Goal: Task Accomplishment & Management: Complete application form

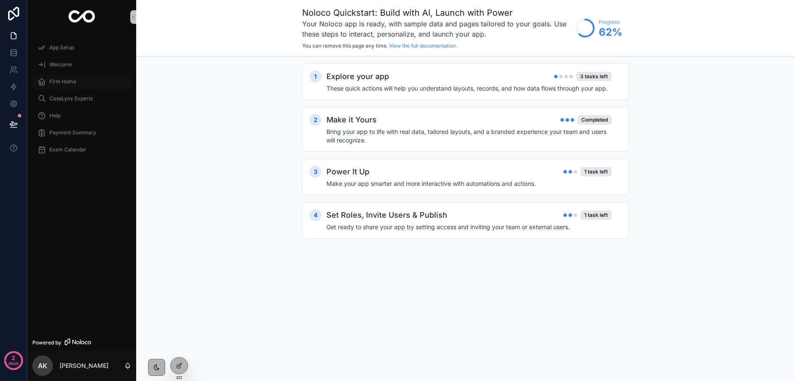
click at [55, 77] on div "Firm Home" at bounding box center [81, 82] width 89 height 14
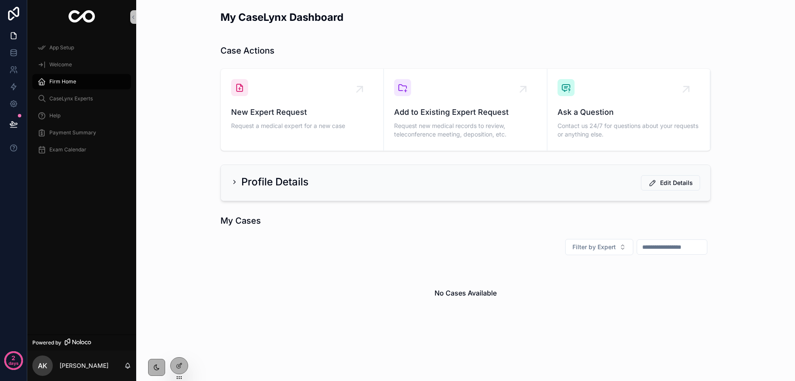
click at [236, 184] on icon "scrollable content" at bounding box center [234, 182] width 7 height 7
click at [234, 179] on icon "scrollable content" at bounding box center [234, 182] width 7 height 7
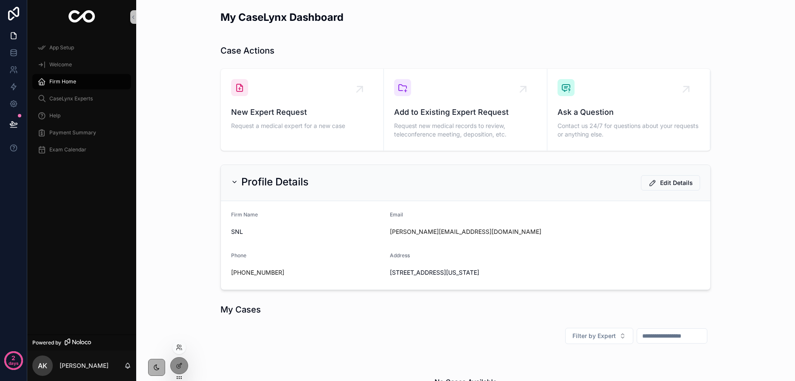
click at [181, 358] on div at bounding box center [179, 349] width 14 height 17
click at [182, 363] on icon at bounding box center [179, 366] width 7 height 7
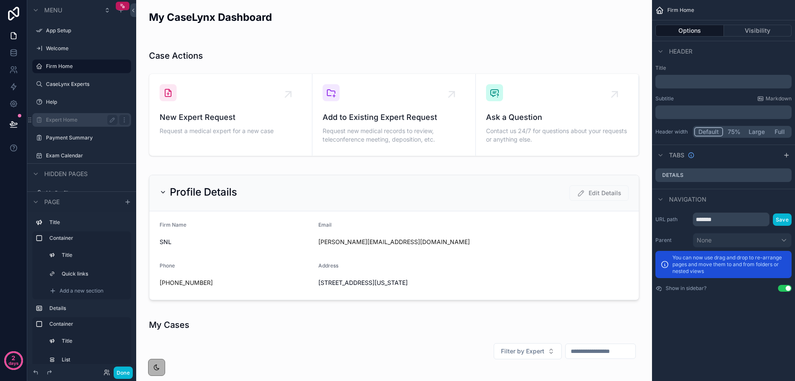
click at [80, 118] on label "Expert Home" at bounding box center [80, 120] width 68 height 7
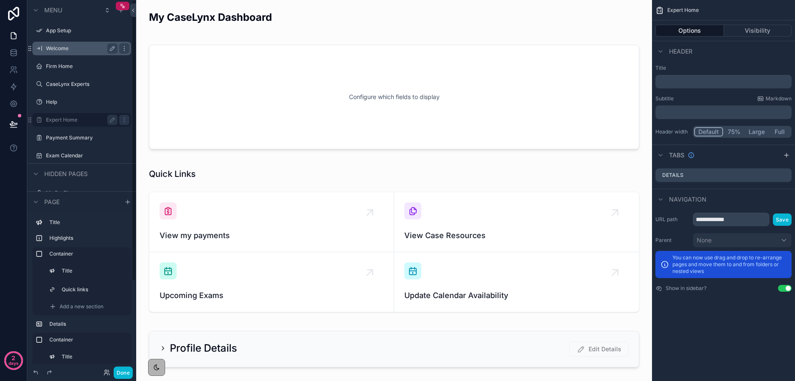
click at [49, 49] on label "Welcome" at bounding box center [80, 48] width 68 height 7
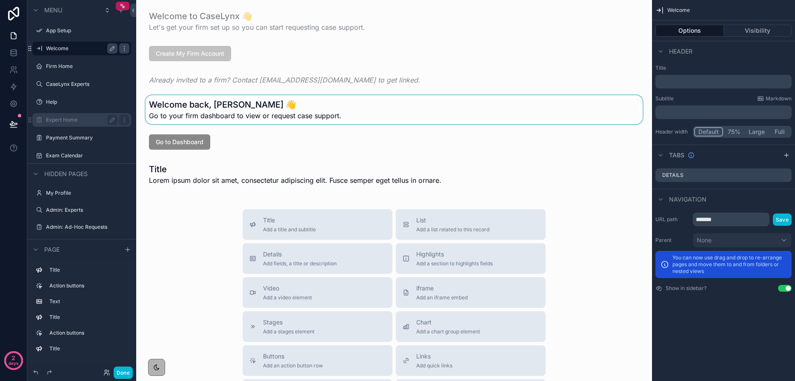
scroll to position [2, 0]
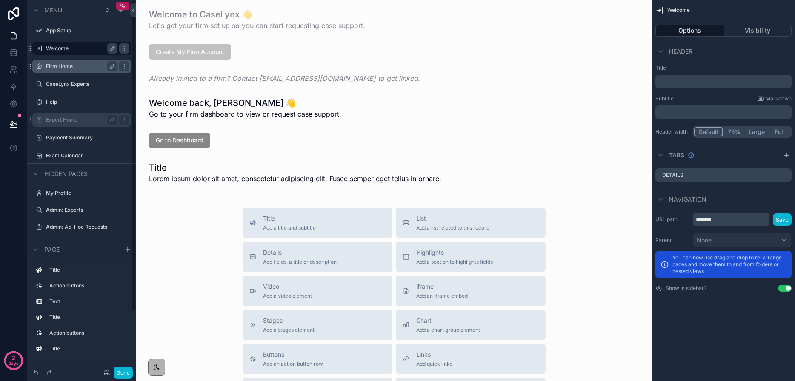
click at [74, 66] on label "Firm Home" at bounding box center [80, 66] width 68 height 7
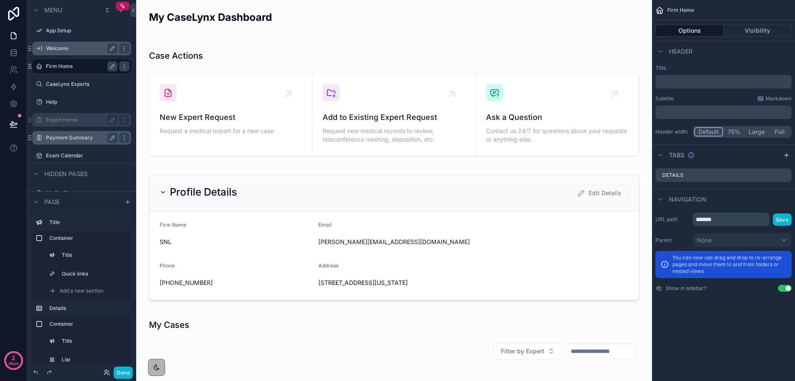
click at [69, 140] on label "Payment Summary" at bounding box center [80, 138] width 68 height 7
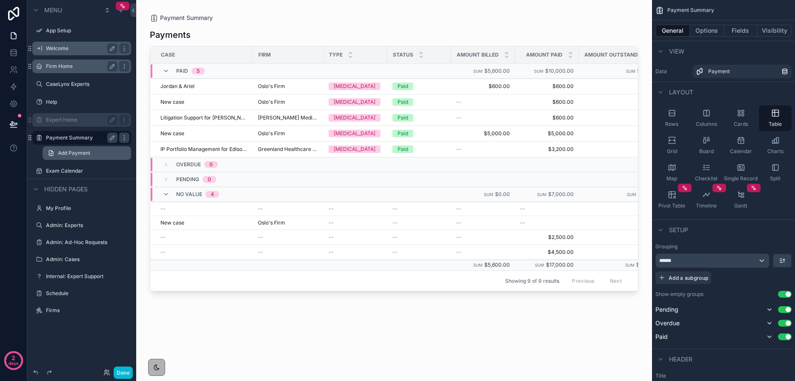
click at [70, 150] on span "Add Payment" at bounding box center [74, 153] width 32 height 7
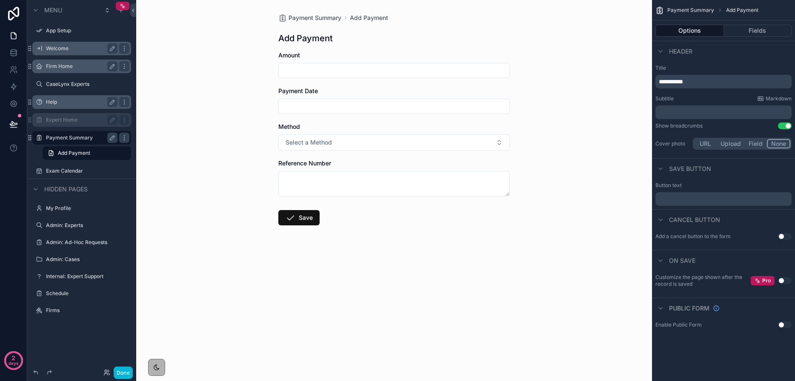
click at [60, 107] on div "Help" at bounding box center [82, 102] width 72 height 10
click at [60, 103] on label "Help" at bounding box center [80, 102] width 68 height 7
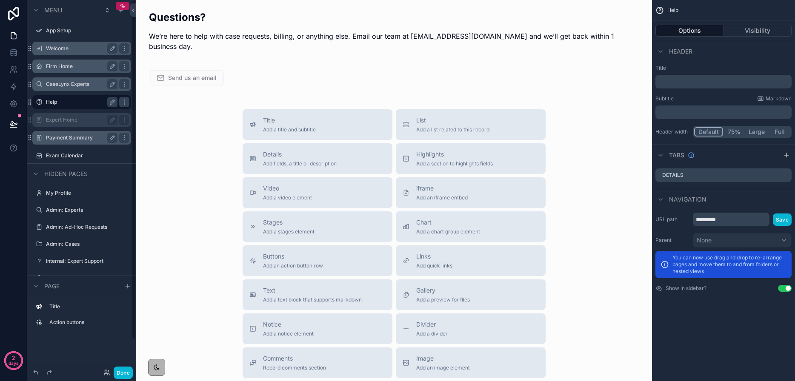
click at [59, 80] on div "CaseLynx Experts" at bounding box center [82, 84] width 72 height 10
click at [60, 84] on label "CaseLynx Experts" at bounding box center [80, 84] width 68 height 7
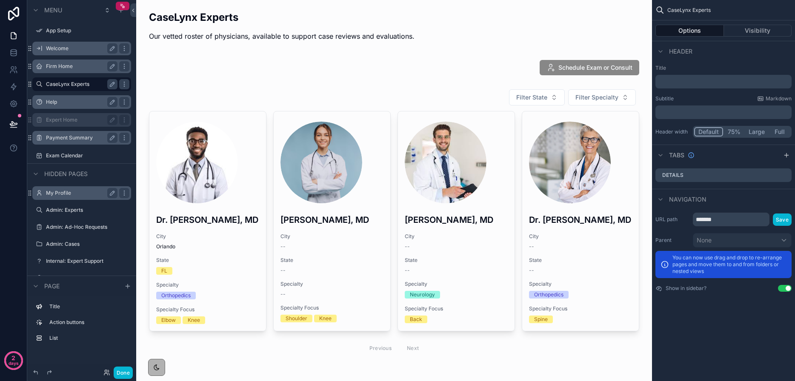
click at [74, 195] on label "My Profile" at bounding box center [80, 193] width 68 height 7
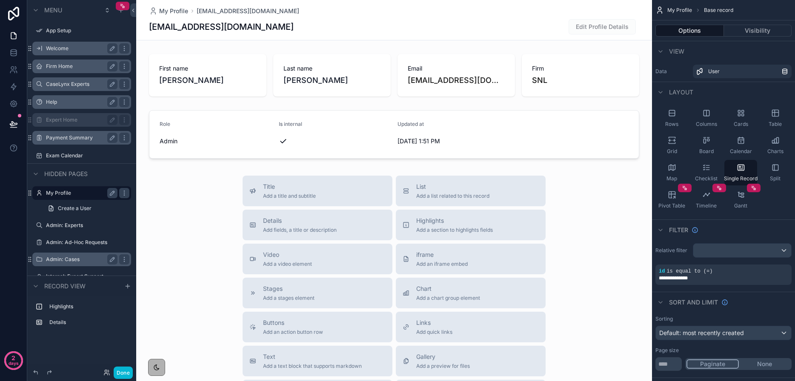
click at [65, 258] on label "Admin: Cases" at bounding box center [80, 259] width 68 height 7
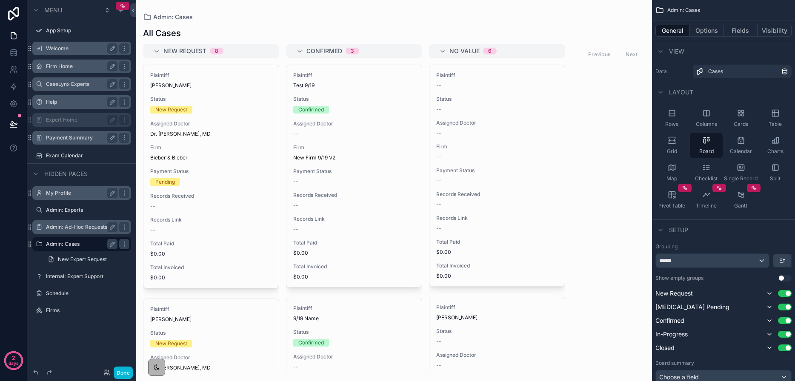
click at [63, 230] on label "Admin: Ad-Hoc Requests" at bounding box center [80, 227] width 68 height 7
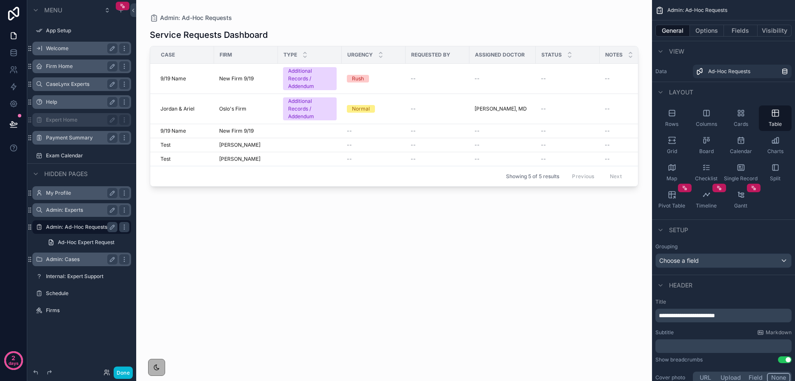
click at [60, 212] on label "Admin: Experts" at bounding box center [80, 210] width 68 height 7
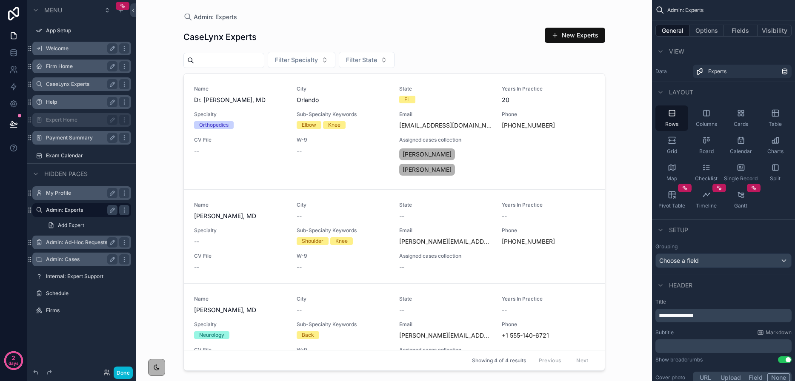
click at [58, 196] on label "My Profile" at bounding box center [80, 193] width 68 height 7
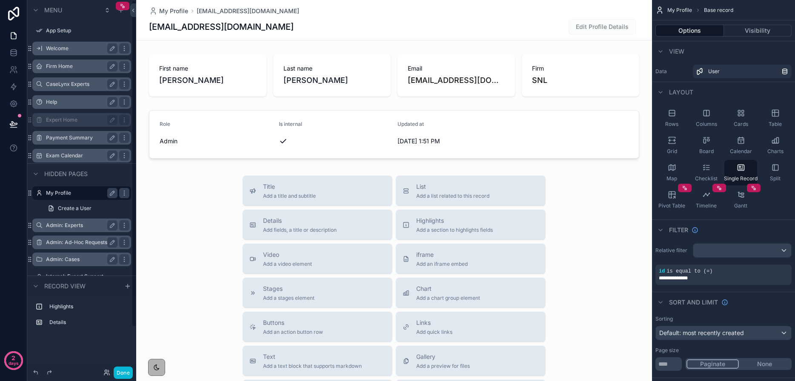
click at [61, 158] on label "Exam Calendar" at bounding box center [80, 155] width 68 height 7
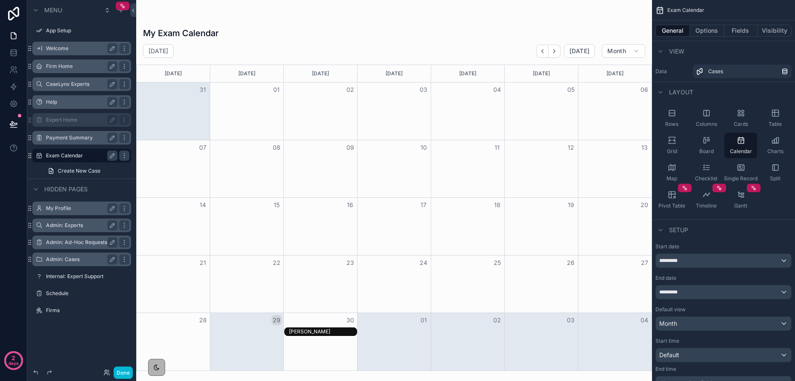
click at [62, 137] on label "Payment Summary" at bounding box center [80, 138] width 68 height 7
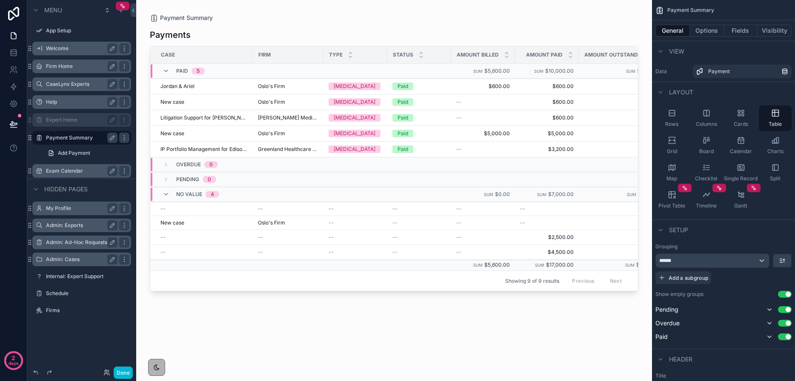
click at [56, 119] on label "Expert Home" at bounding box center [80, 120] width 68 height 7
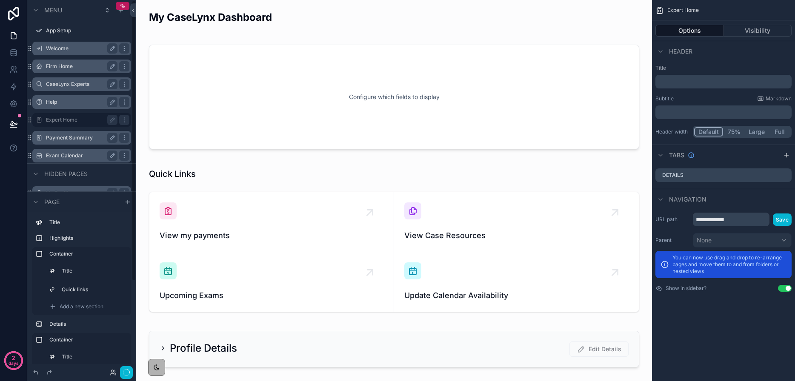
click at [53, 106] on div "Help" at bounding box center [82, 102] width 72 height 10
click at [53, 103] on label "Help" at bounding box center [86, 102] width 80 height 7
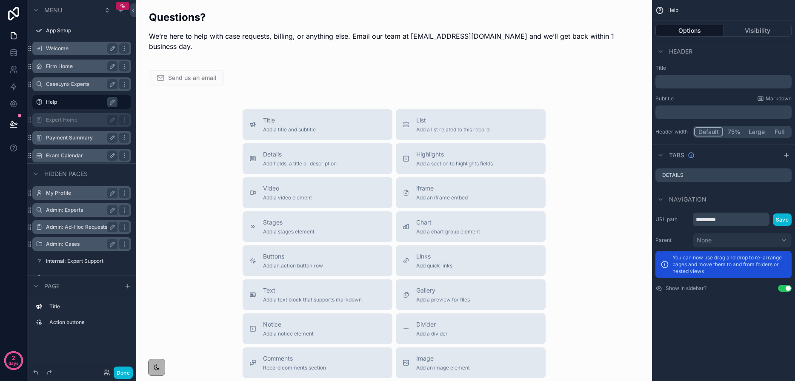
click at [63, 66] on label "Firm Home" at bounding box center [80, 66] width 68 height 7
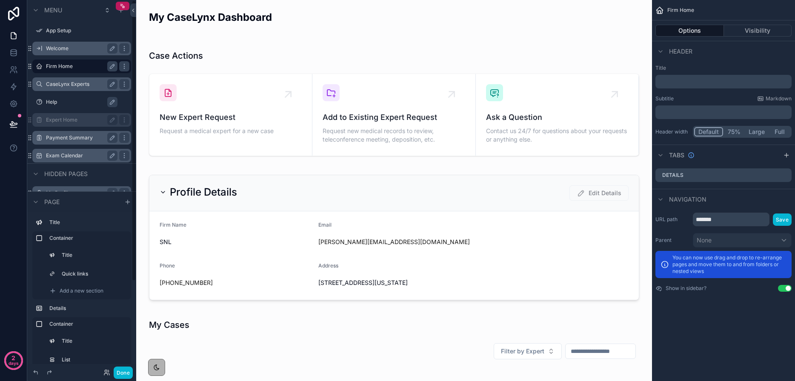
click at [52, 50] on label "Welcome" at bounding box center [80, 48] width 68 height 7
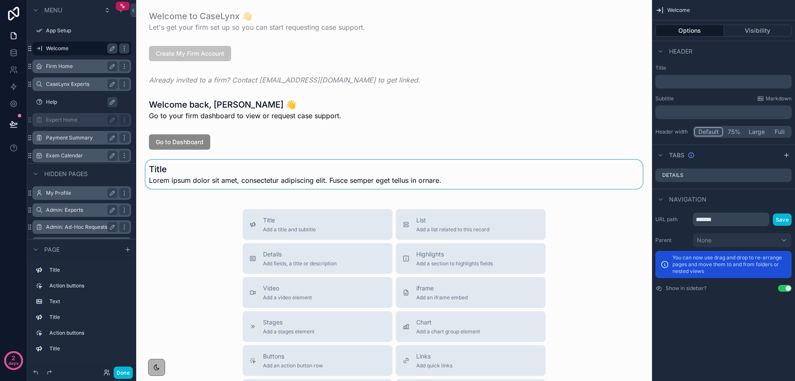
click at [234, 168] on div "scrollable content" at bounding box center [394, 174] width 502 height 29
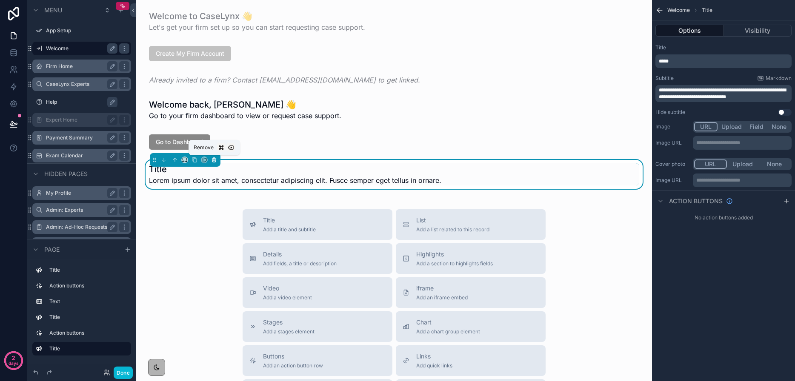
click at [213, 162] on icon "scrollable content" at bounding box center [214, 160] width 6 height 6
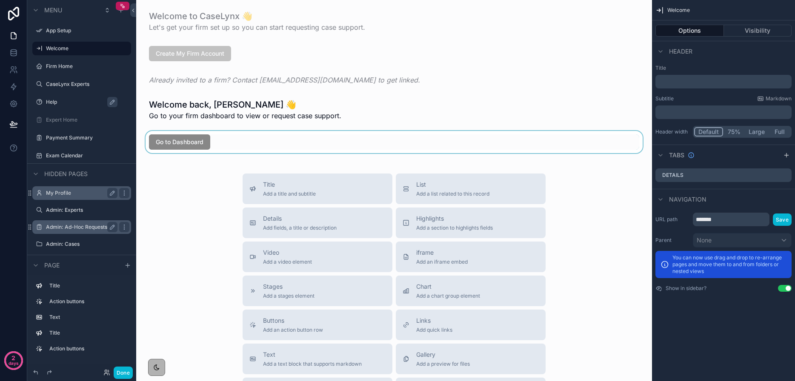
click at [198, 145] on div "scrollable content" at bounding box center [394, 142] width 502 height 22
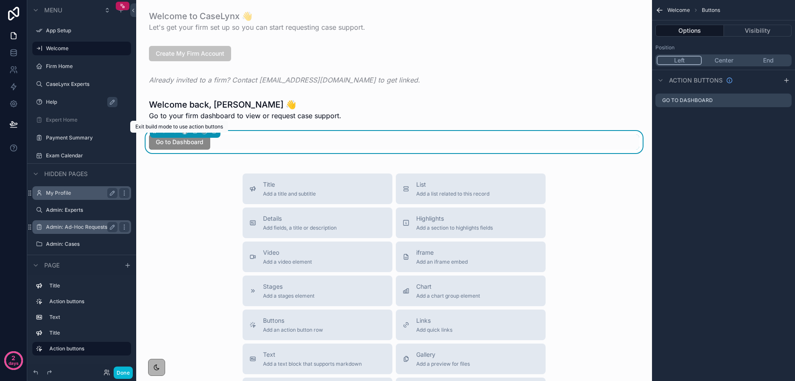
click at [187, 140] on span "Go to Dashboard" at bounding box center [179, 142] width 61 height 15
click at [126, 374] on button "Done" at bounding box center [123, 373] width 19 height 12
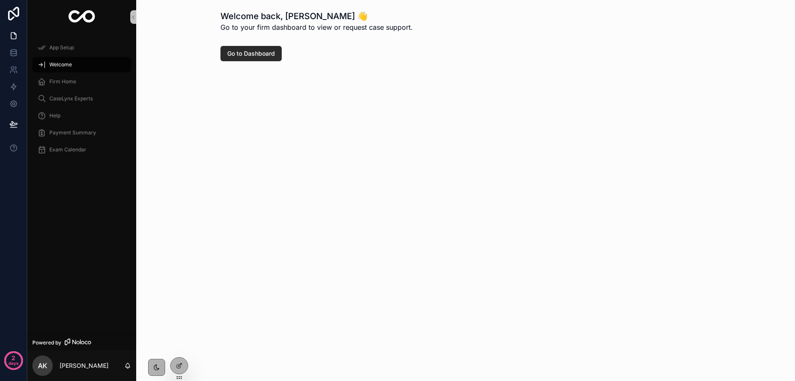
click at [246, 60] on button "Go to Dashboard" at bounding box center [250, 53] width 61 height 15
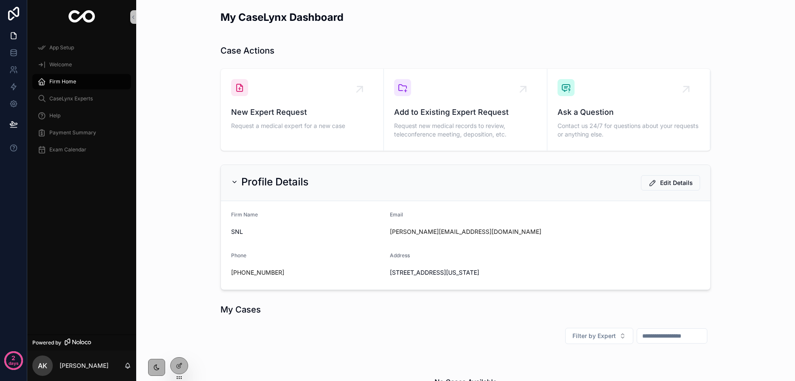
click at [59, 80] on span "Firm Home" at bounding box center [62, 81] width 27 height 7
click at [20, 363] on circle at bounding box center [13, 360] width 17 height 17
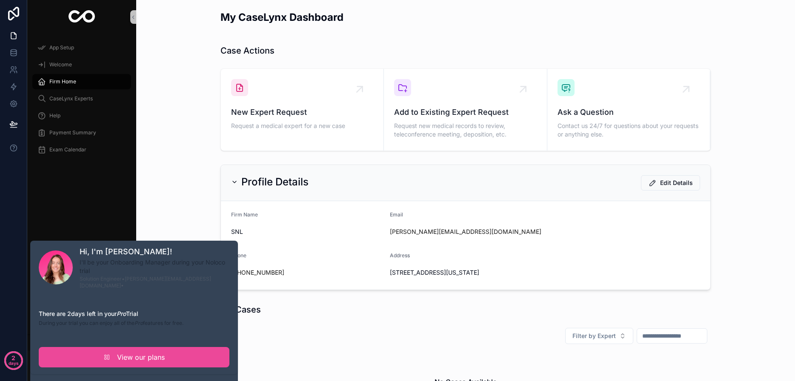
click at [315, 368] on div "No Cases Available" at bounding box center [465, 382] width 490 height 65
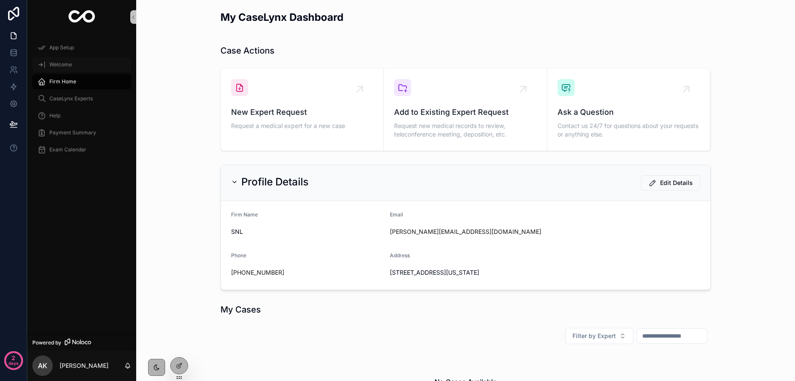
click at [66, 63] on span "Welcome" at bounding box center [60, 64] width 23 height 7
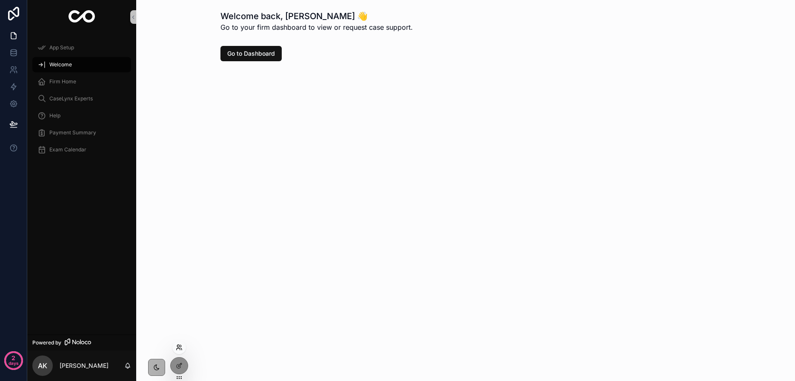
click at [180, 347] on icon at bounding box center [180, 346] width 1 height 2
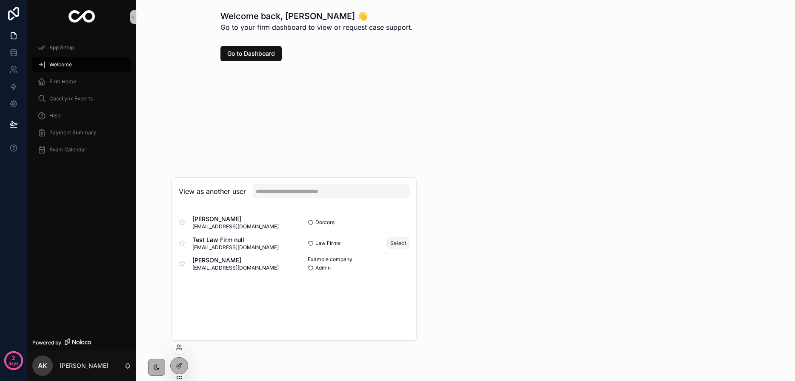
click at [396, 241] on button "Select" at bounding box center [398, 243] width 22 height 12
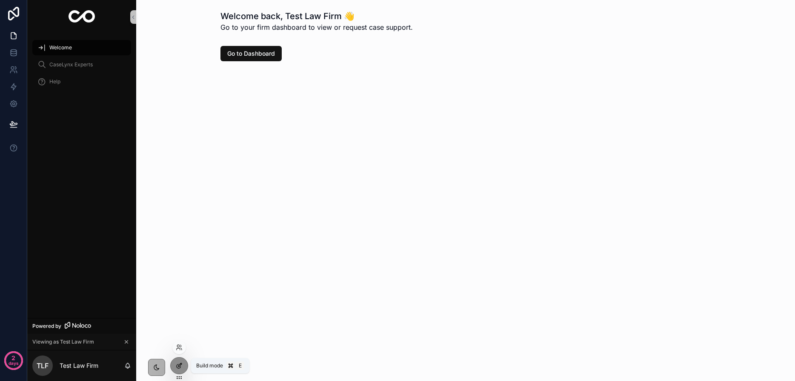
click at [180, 368] on icon at bounding box center [179, 367] width 4 height 4
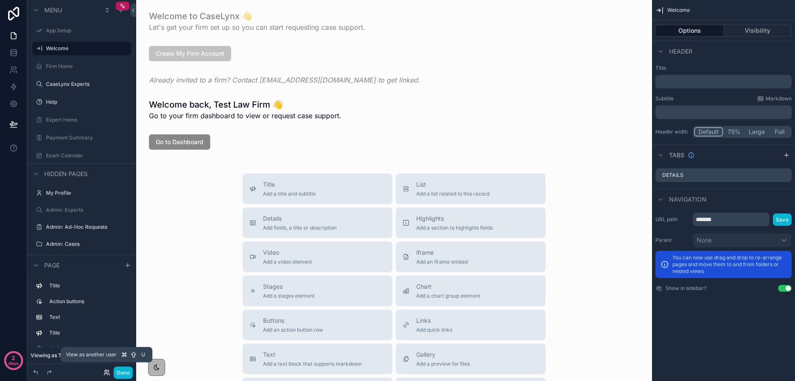
click at [105, 374] on icon at bounding box center [106, 372] width 7 height 7
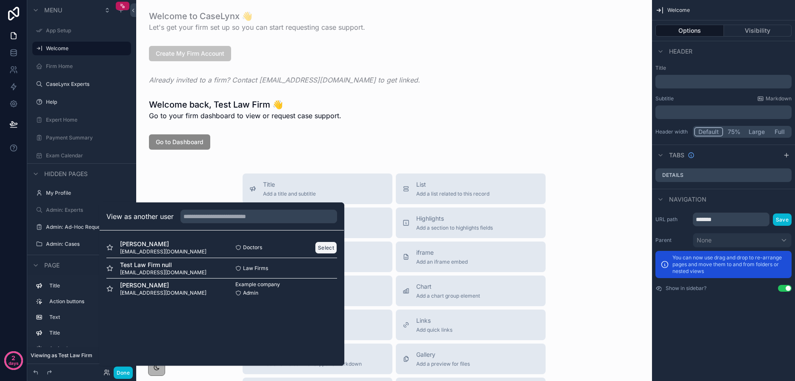
click at [331, 248] on button "Select" at bounding box center [326, 248] width 22 height 12
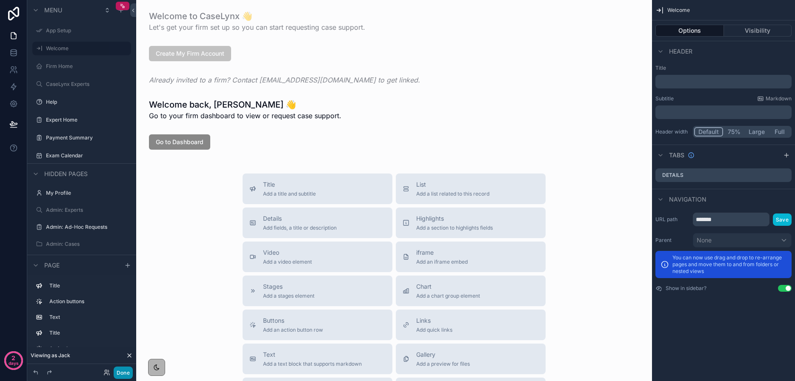
click at [114, 375] on button "Done" at bounding box center [123, 373] width 19 height 12
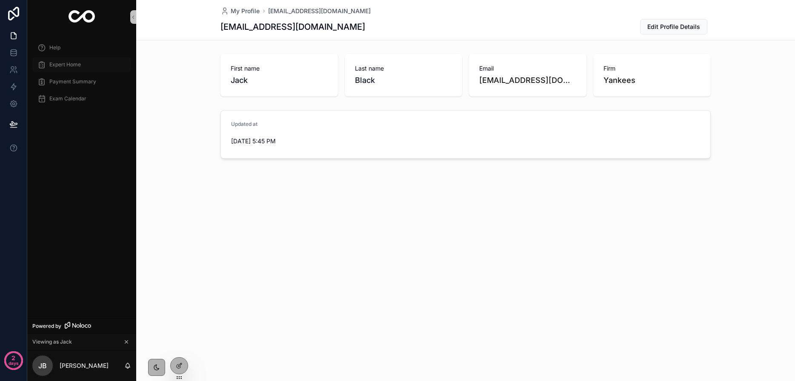
click at [62, 65] on span "Expert Home" at bounding box center [64, 64] width 31 height 7
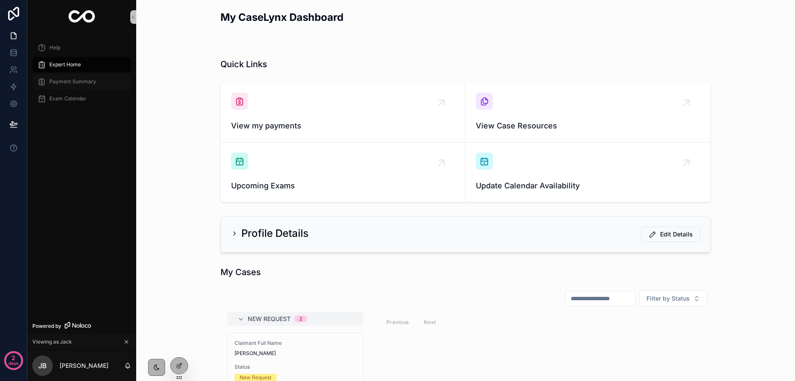
click at [70, 81] on span "Payment Summary" at bounding box center [72, 81] width 47 height 7
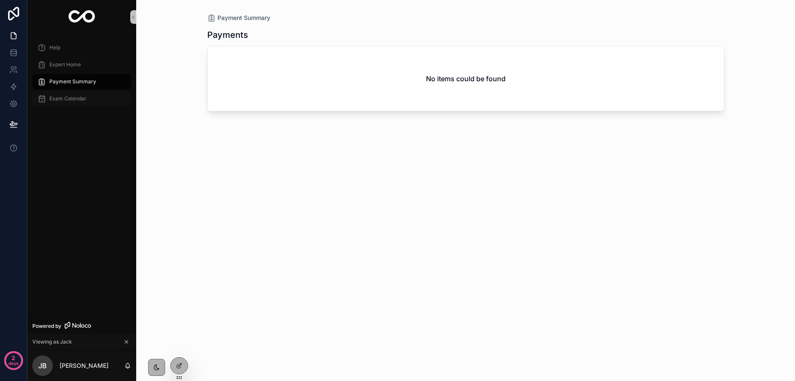
click at [69, 93] on div "Exam Calendar" at bounding box center [81, 99] width 89 height 14
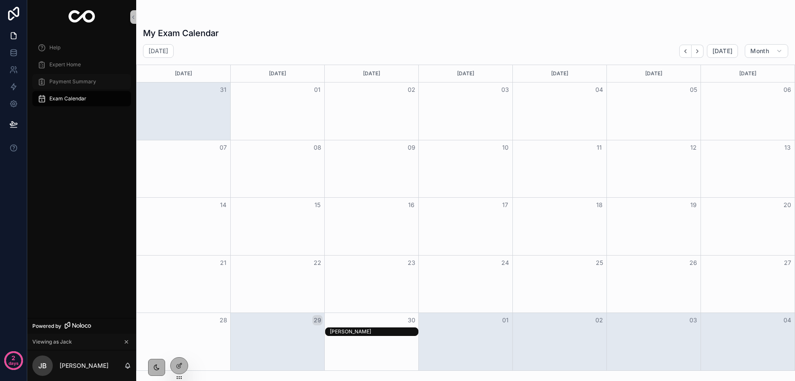
click at [69, 84] on span "Payment Summary" at bounding box center [72, 81] width 47 height 7
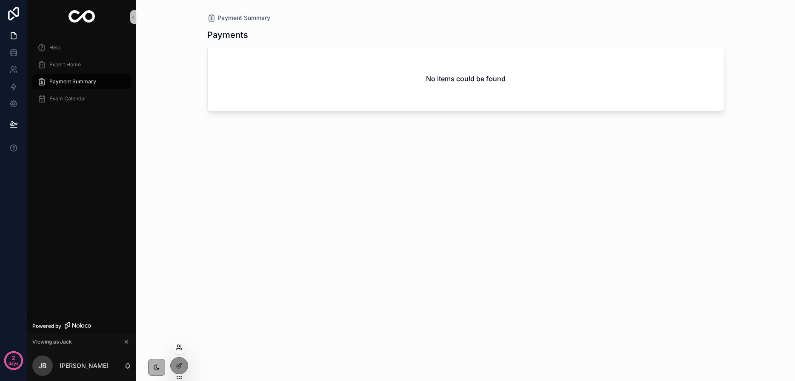
click at [181, 350] on icon at bounding box center [179, 347] width 7 height 7
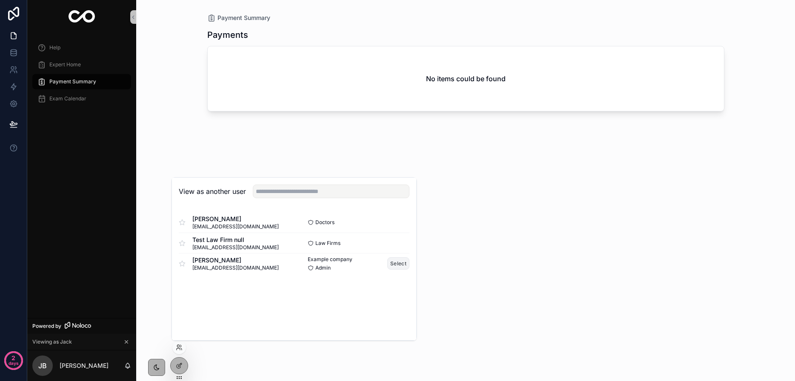
click at [394, 266] on button "Select" at bounding box center [398, 264] width 22 height 12
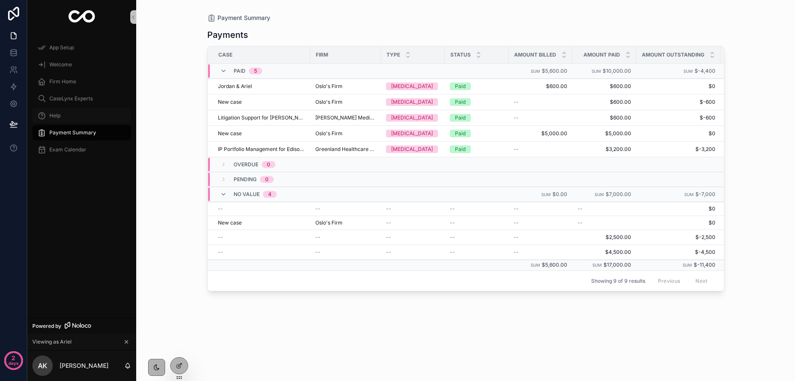
click at [67, 112] on div "Help" at bounding box center [81, 116] width 89 height 14
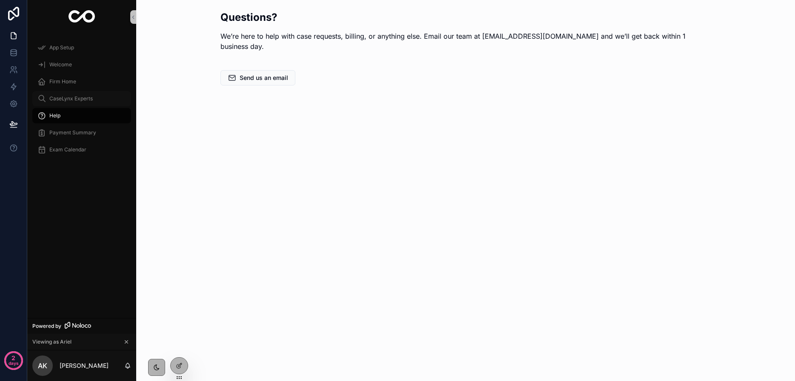
click at [69, 100] on span "CaseLynx Experts" at bounding box center [70, 98] width 43 height 7
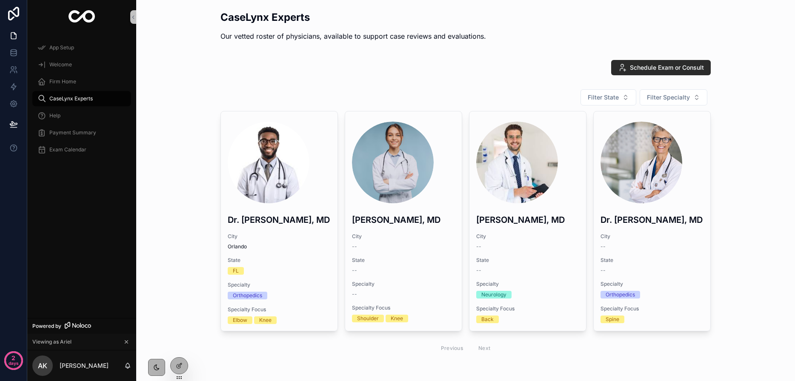
click at [662, 70] on span "Schedule Exam or Consult" at bounding box center [667, 67] width 74 height 9
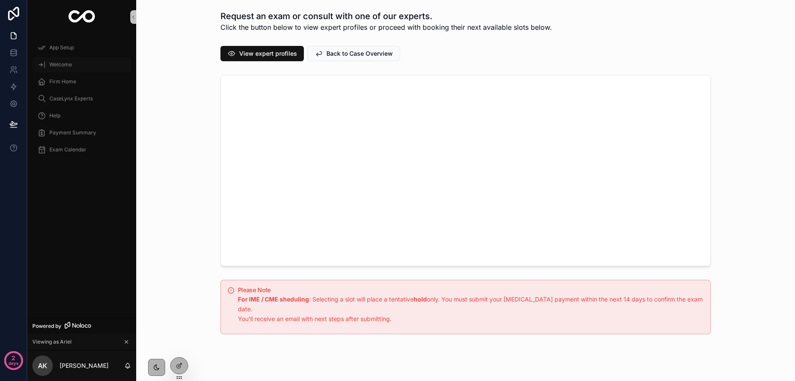
click at [72, 63] on div "Welcome" at bounding box center [81, 65] width 89 height 14
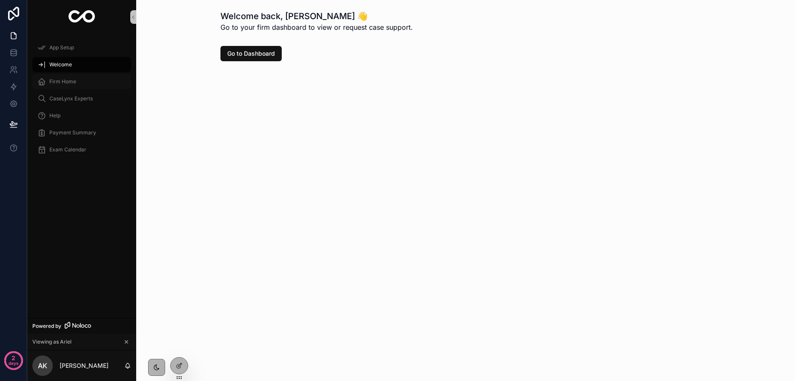
click at [72, 87] on div "Firm Home" at bounding box center [81, 82] width 89 height 14
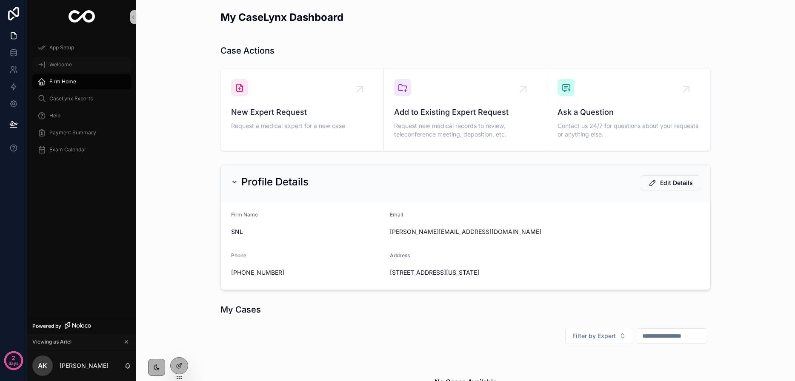
click at [57, 68] on div "Welcome" at bounding box center [81, 65] width 89 height 14
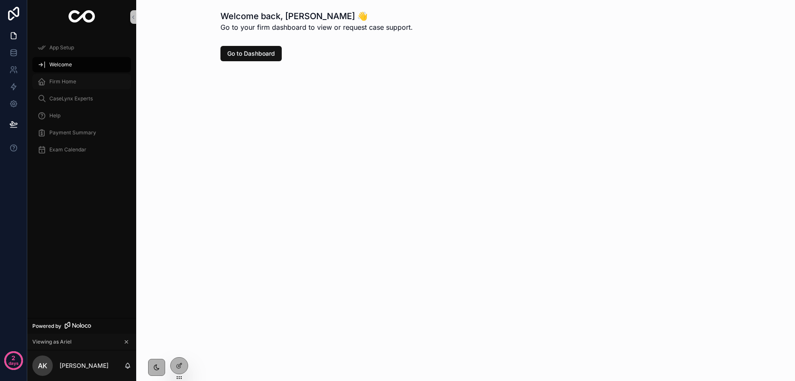
click at [56, 83] on span "Firm Home" at bounding box center [62, 81] width 27 height 7
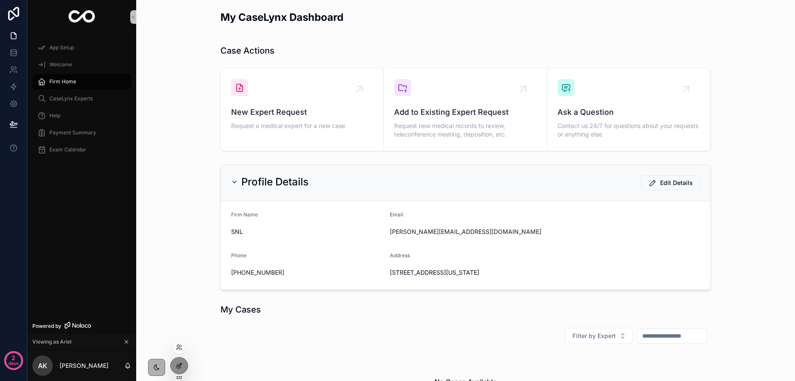
click at [182, 364] on icon at bounding box center [179, 366] width 7 height 7
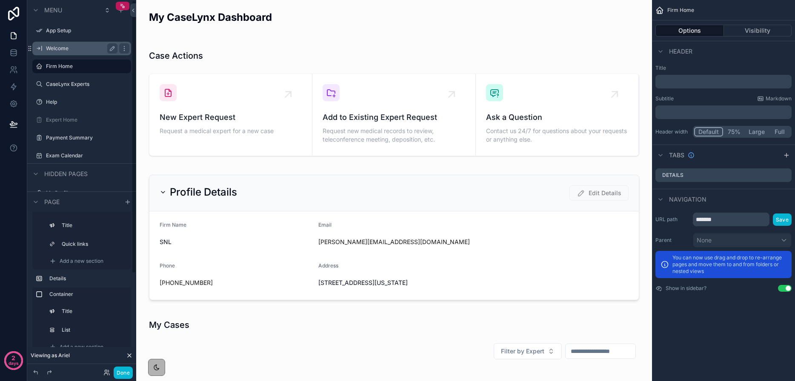
click at [59, 46] on label "Welcome" at bounding box center [80, 48] width 68 height 7
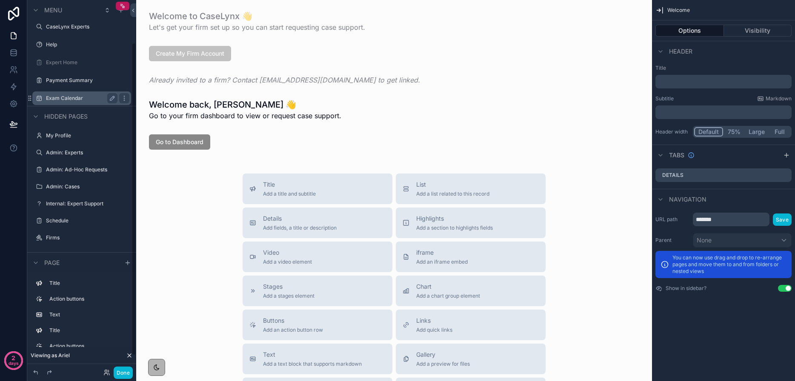
scroll to position [69, 0]
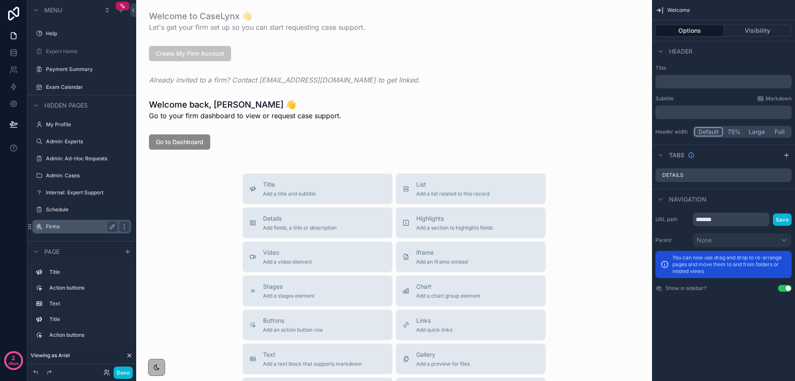
click at [54, 225] on label "Firms" at bounding box center [80, 226] width 68 height 7
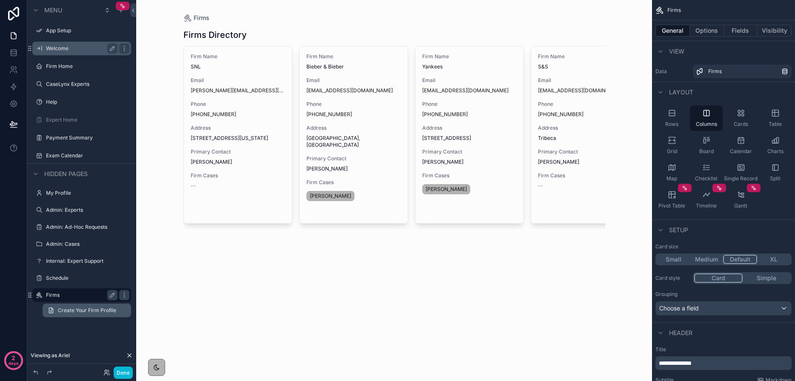
click at [94, 307] on span "Create Your Firm Profile" at bounding box center [87, 310] width 58 height 7
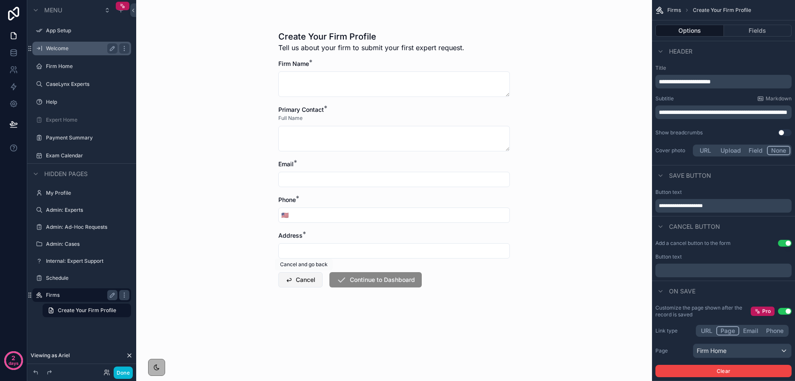
click at [310, 279] on button "Cancel" at bounding box center [300, 279] width 44 height 15
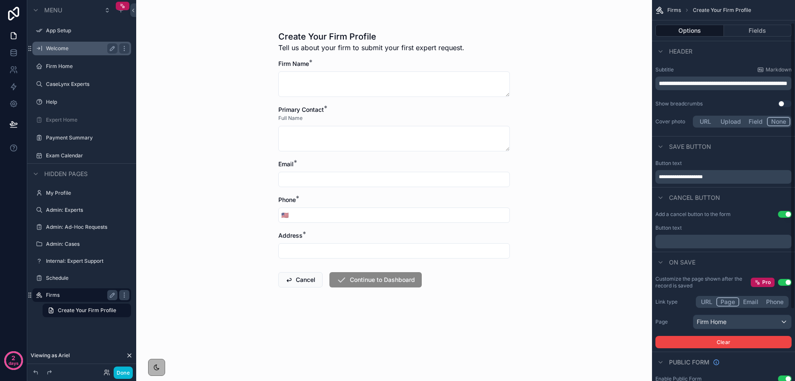
scroll to position [43, 0]
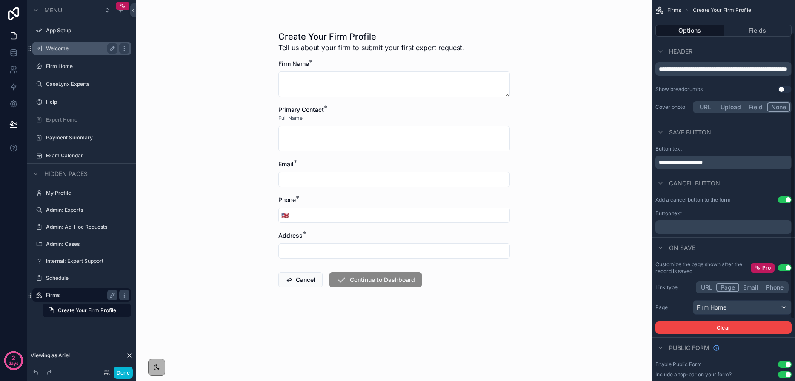
click at [784, 200] on button "Use setting" at bounding box center [785, 200] width 14 height 7
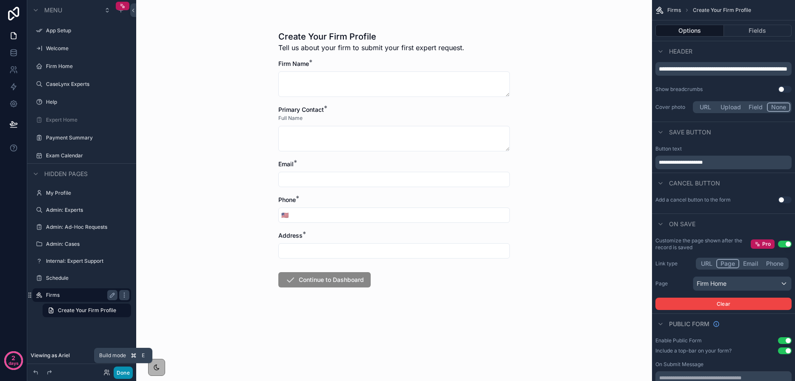
click at [128, 375] on button "Done" at bounding box center [123, 373] width 19 height 12
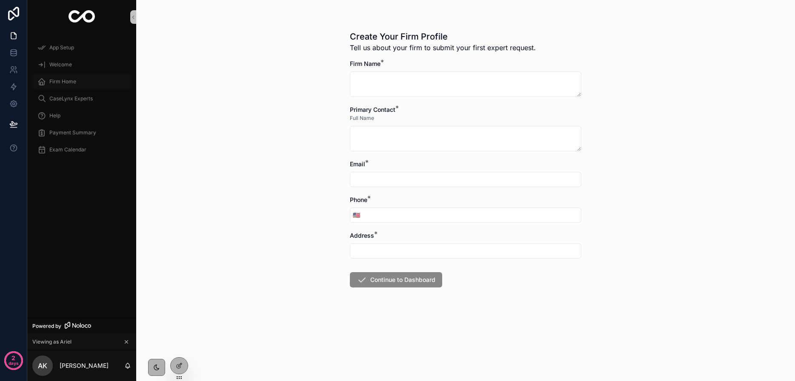
click at [54, 81] on span "Firm Home" at bounding box center [62, 81] width 27 height 7
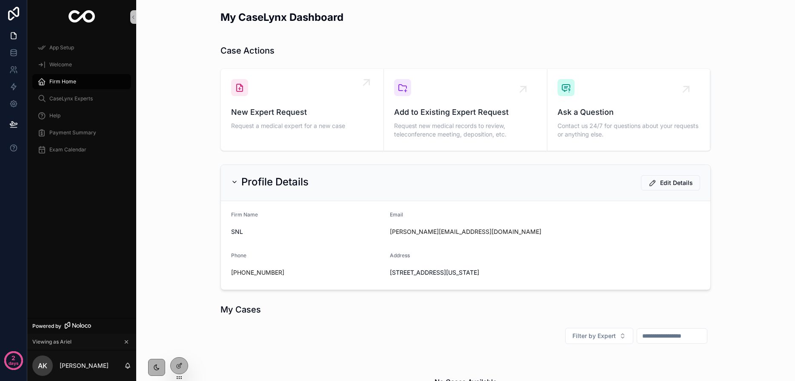
click at [253, 113] on span "New Expert Request" at bounding box center [302, 112] width 142 height 12
